Goal: Navigation & Orientation: Find specific page/section

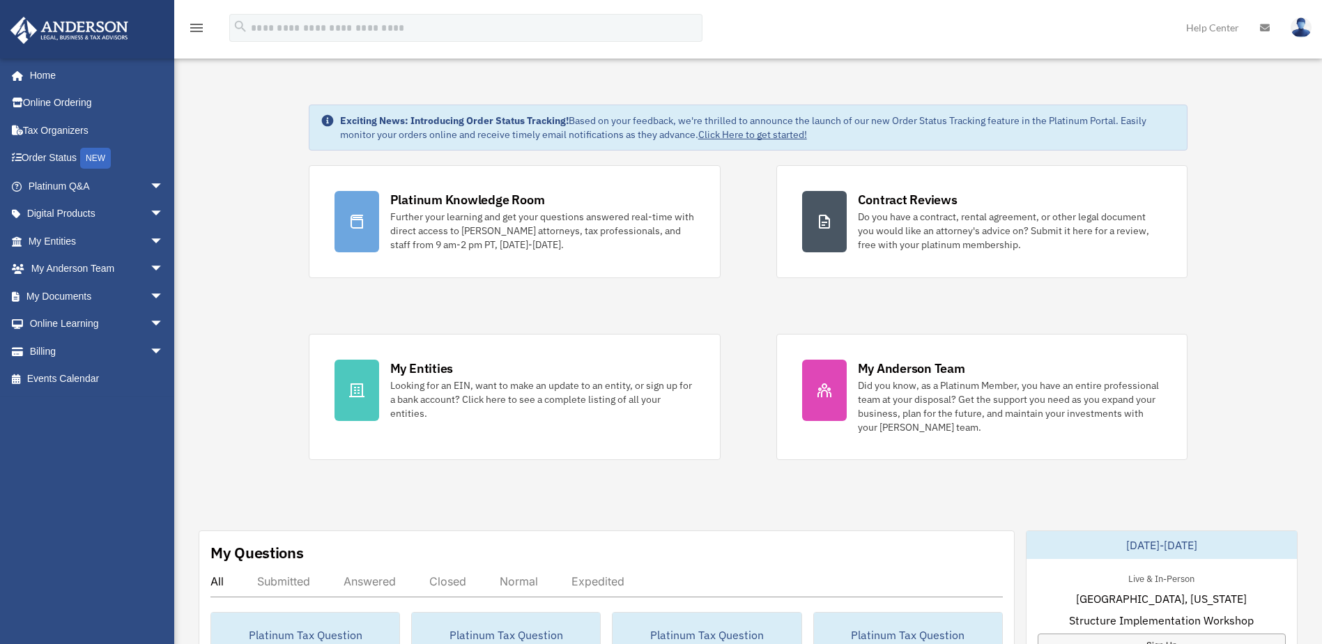
click at [469, 206] on div "Platinum Knowledge Room" at bounding box center [467, 199] width 155 height 17
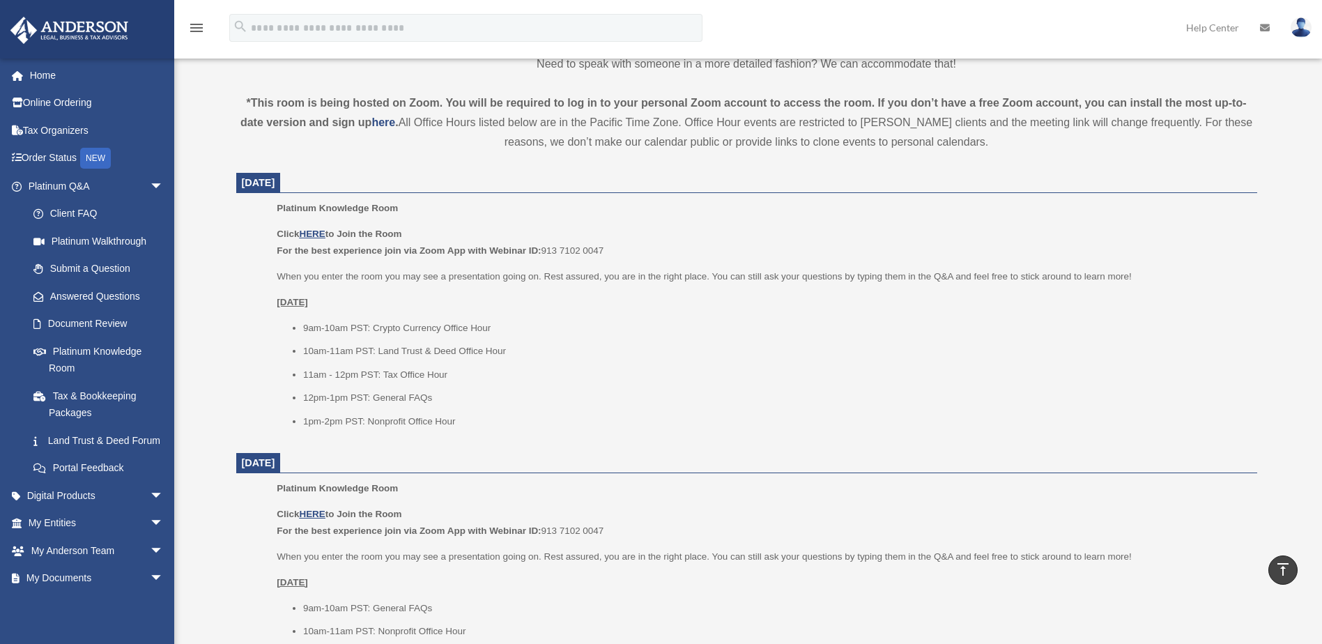
scroll to position [454, 0]
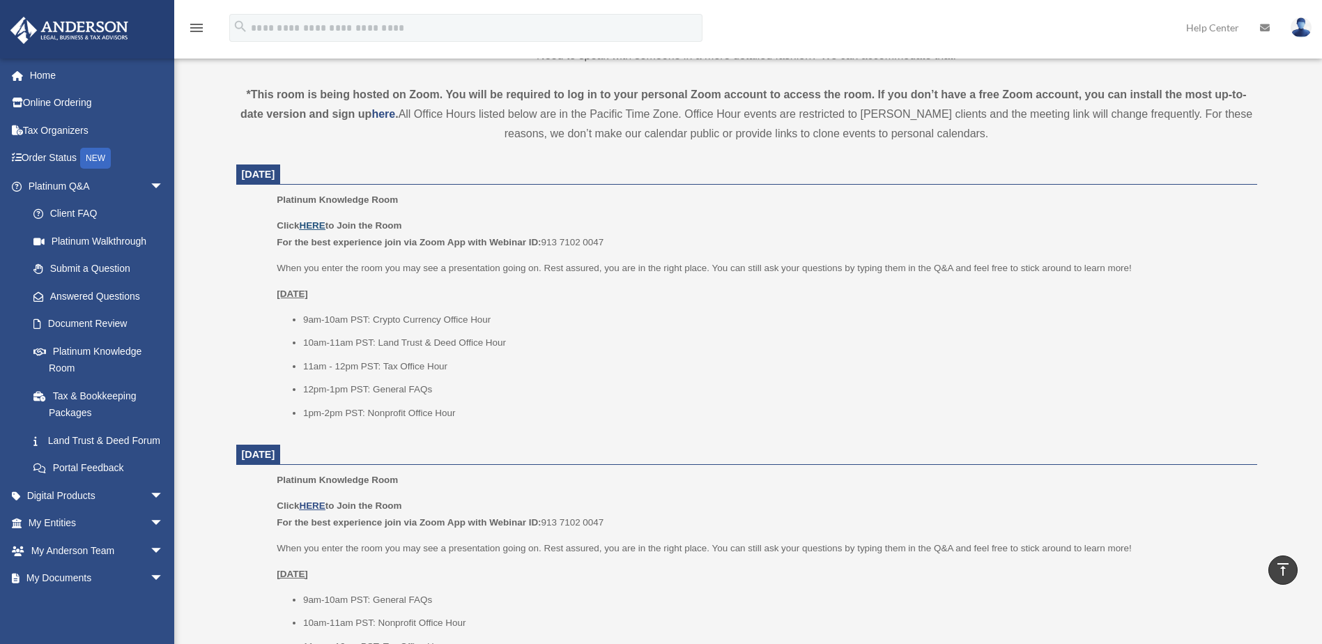
click at [319, 221] on u "HERE" at bounding box center [312, 225] width 26 height 10
